Goal: Information Seeking & Learning: Learn about a topic

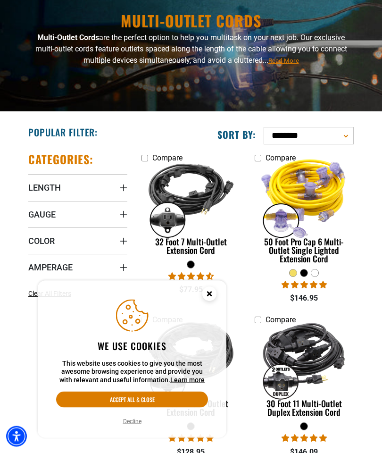
scroll to position [78, 0]
click at [160, 408] on button "Accept all & close" at bounding box center [132, 400] width 152 height 16
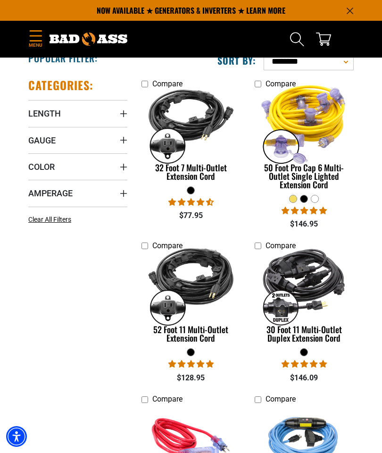
scroll to position [0, 0]
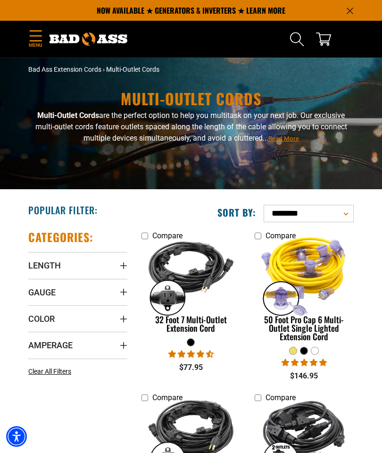
click at [212, 277] on img at bounding box center [191, 275] width 100 height 90
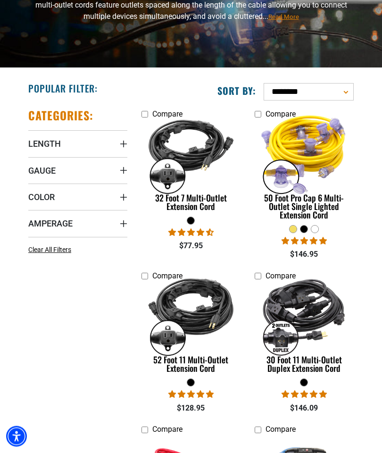
scroll to position [122, 0]
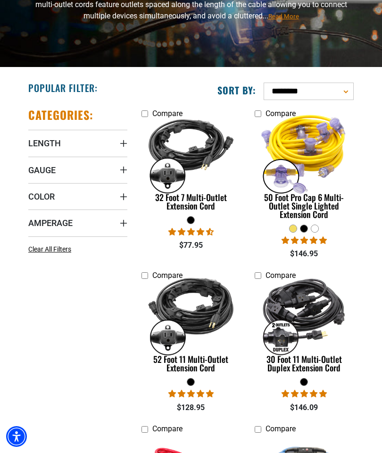
click at [321, 319] on img at bounding box center [304, 314] width 100 height 90
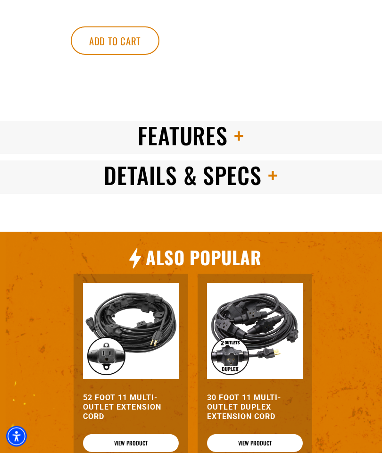
scroll to position [817, 0]
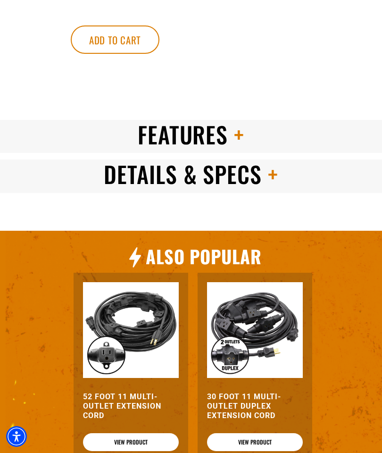
click at [274, 171] on span at bounding box center [270, 174] width 17 height 34
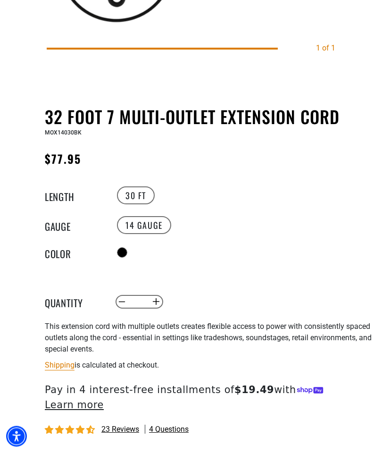
scroll to position [373, 0]
click at [137, 195] on label "30 FT" at bounding box center [136, 195] width 38 height 18
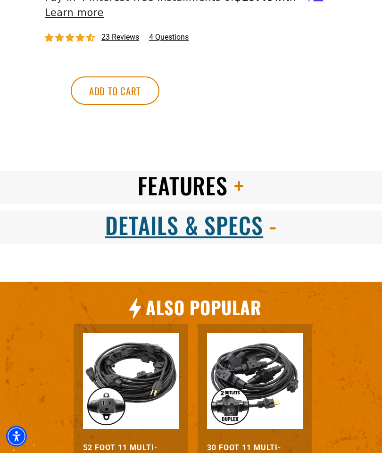
scroll to position [777, 0]
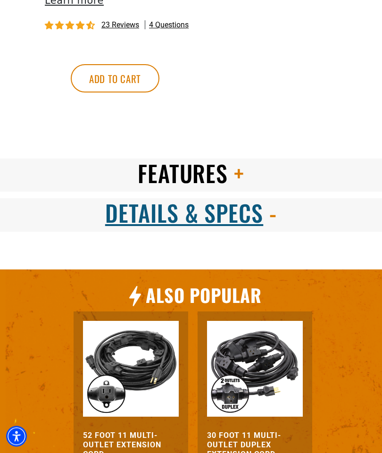
click at [236, 176] on span at bounding box center [236, 174] width 17 height 34
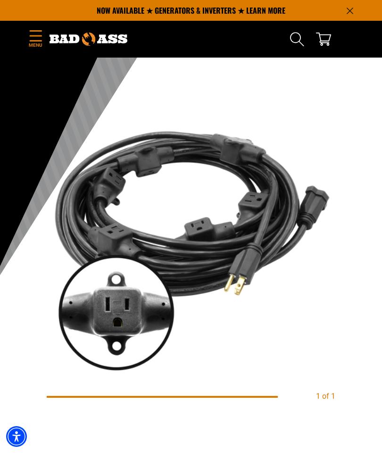
scroll to position [0, 0]
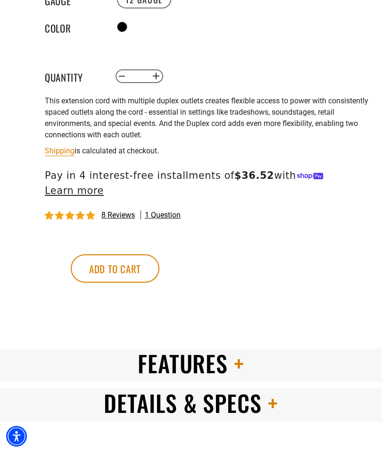
click at [244, 362] on h2 "Features" at bounding box center [191, 363] width 382 height 29
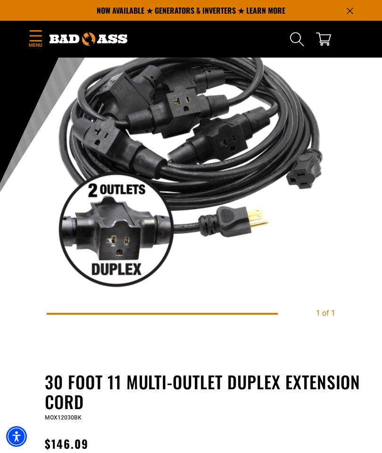
scroll to position [101, 0]
